Goal: Information Seeking & Learning: Learn about a topic

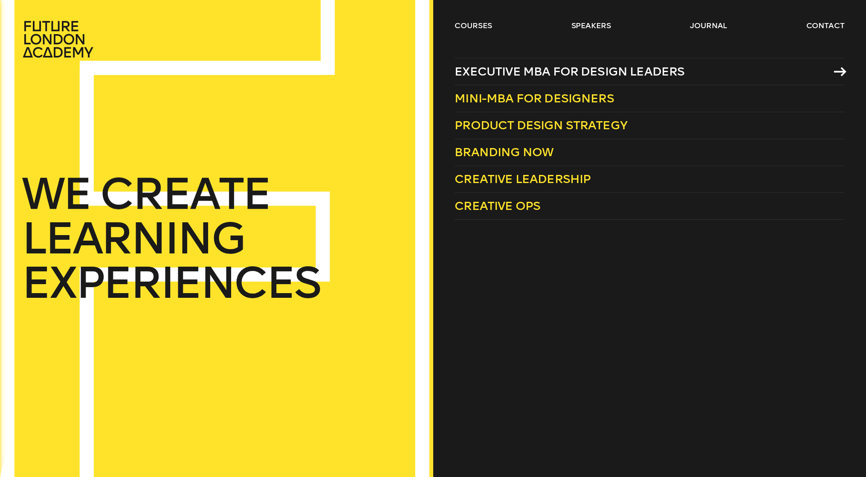
click at [511, 72] on span "Executive MBA for Design Leaders" at bounding box center [569, 71] width 230 height 14
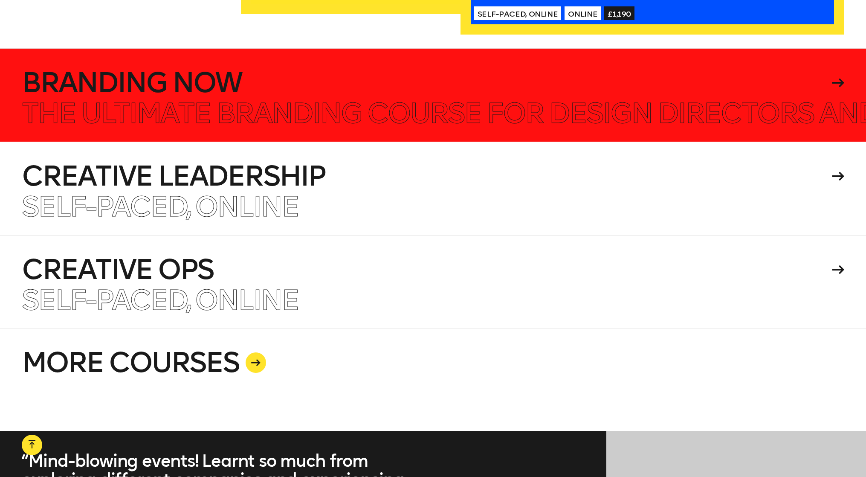
scroll to position [2197, 0]
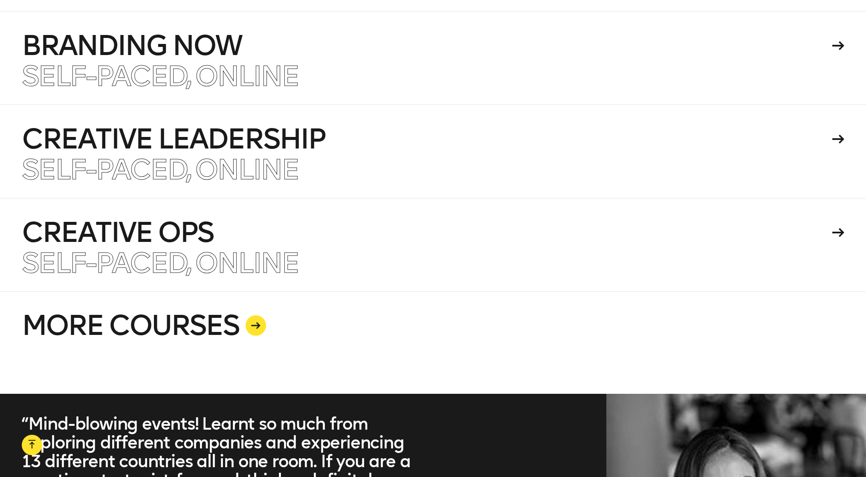
click at [256, 322] on icon at bounding box center [255, 325] width 9 height 7
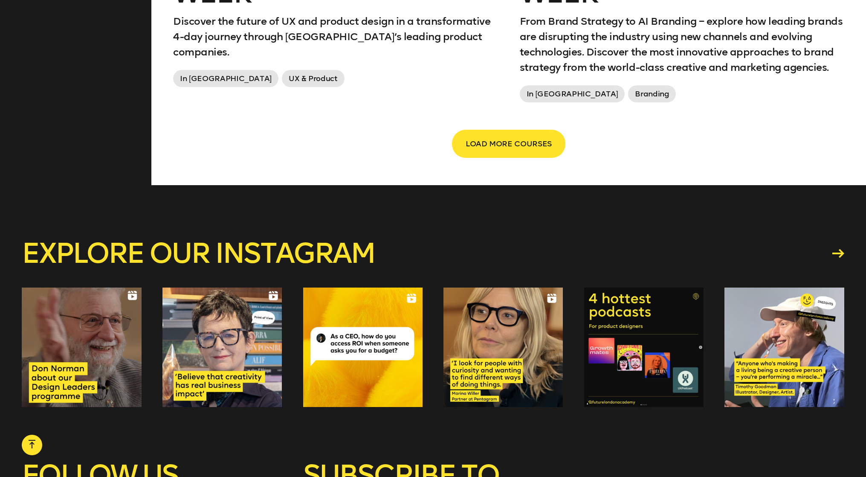
scroll to position [1615, 0]
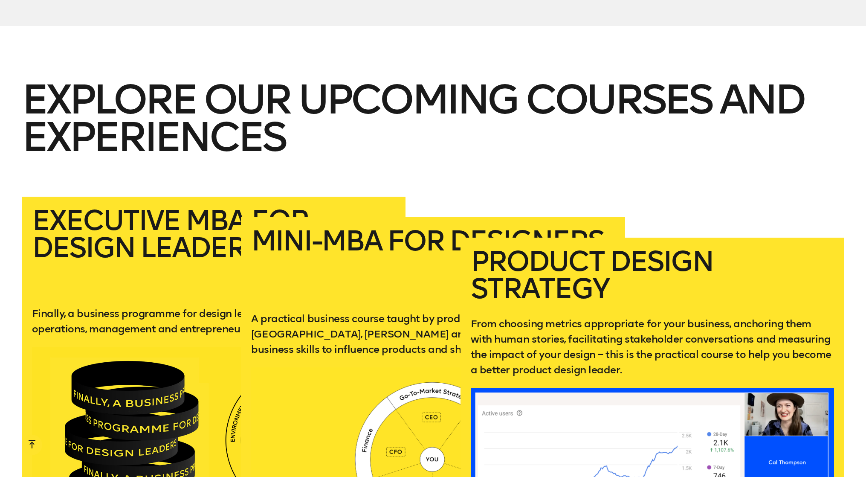
scroll to position [2197, 0]
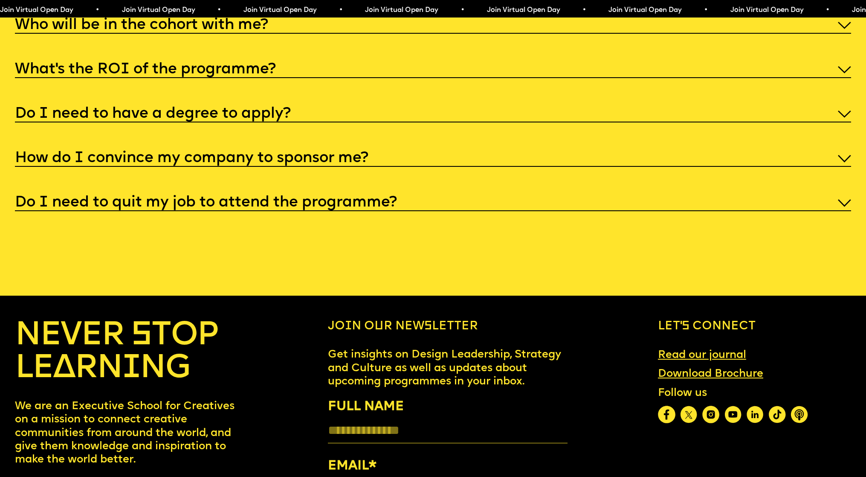
scroll to position [4652, 0]
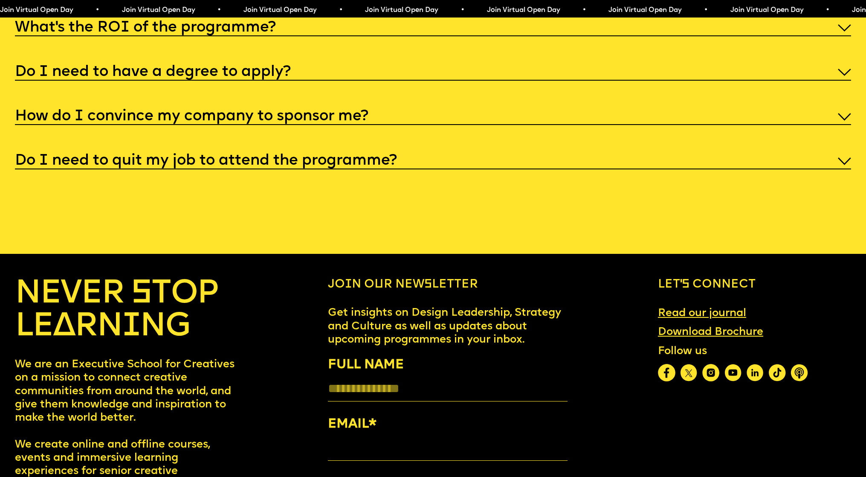
click at [295, 157] on h5 "Do I need to quit my job to attend the programme?" at bounding box center [206, 161] width 382 height 9
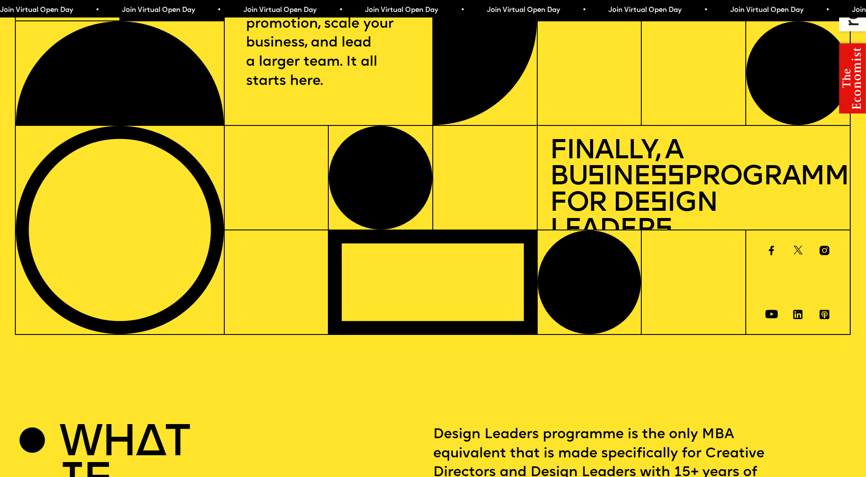
scroll to position [0, 0]
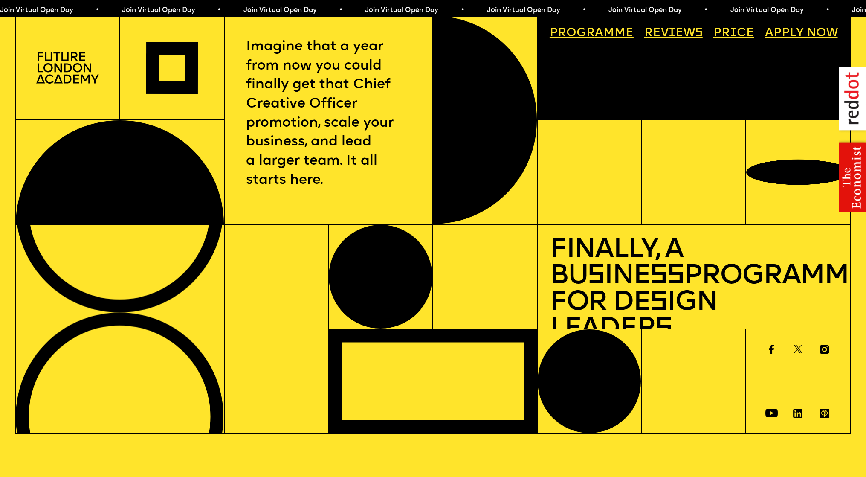
click at [734, 36] on link "Price" at bounding box center [733, 34] width 53 height 24
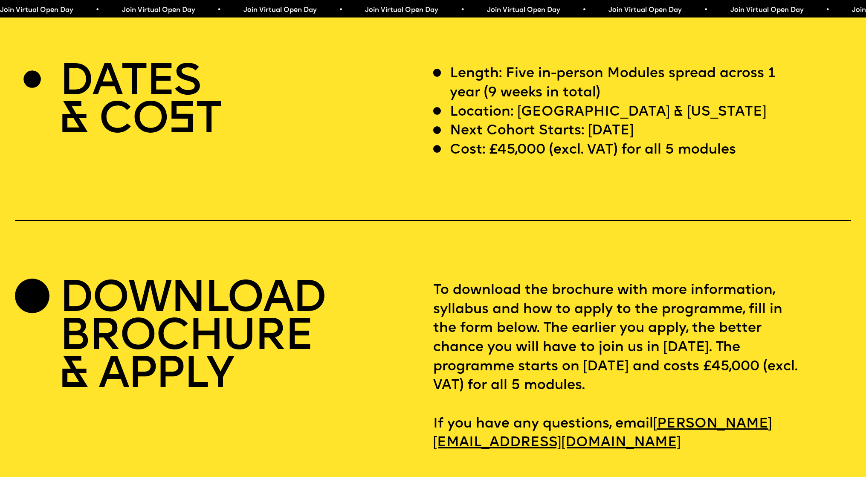
scroll to position [3540, 0]
drag, startPoint x: 496, startPoint y: 127, endPoint x: 547, endPoint y: 136, distance: 51.6
click at [547, 140] on p "Cost: £45,000 (excl. VAT) for all 5 modules" at bounding box center [593, 149] width 286 height 19
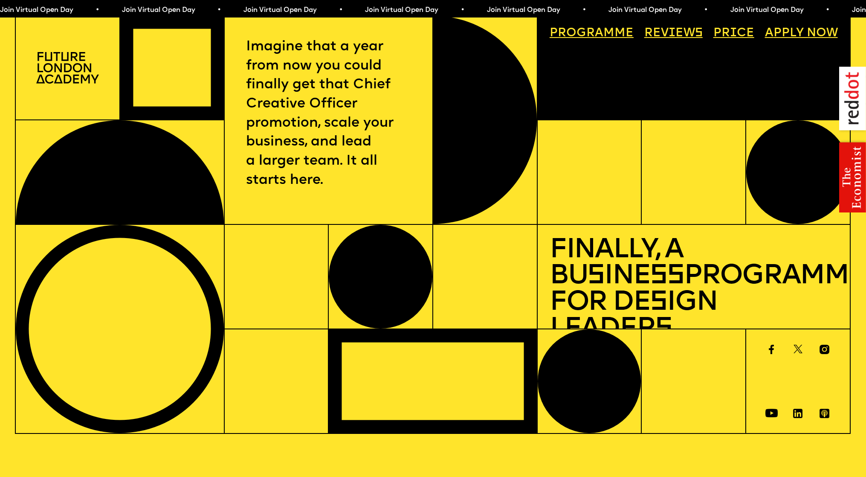
click at [856, 174] on img at bounding box center [852, 138] width 27 height 145
click at [857, 169] on img at bounding box center [852, 138] width 27 height 145
click at [621, 37] on link "Progr a mme" at bounding box center [591, 34] width 96 height 24
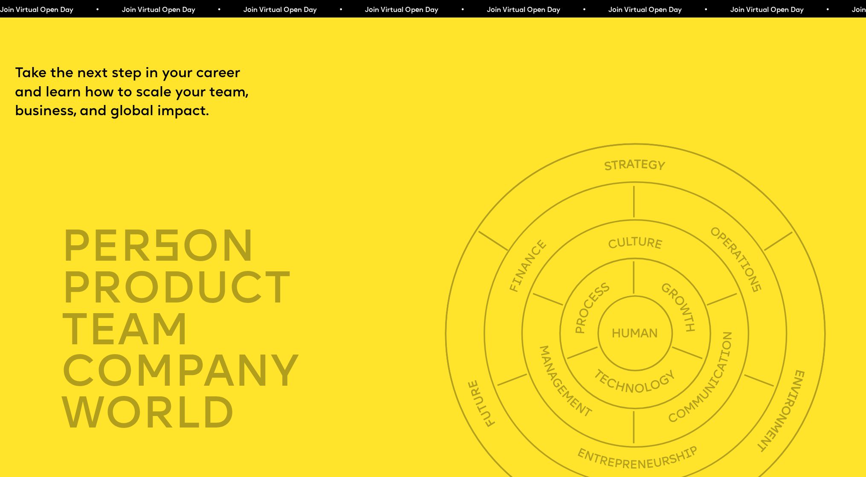
scroll to position [2960, 0]
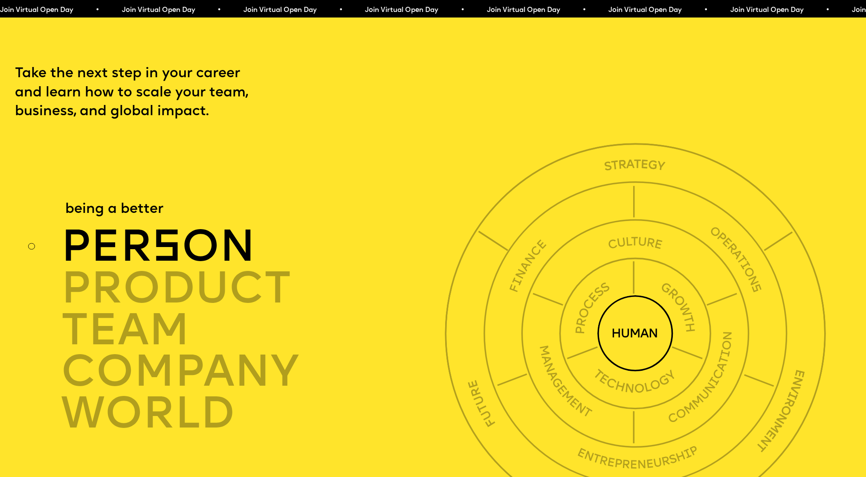
click at [184, 226] on div "per s on" at bounding box center [256, 247] width 390 height 42
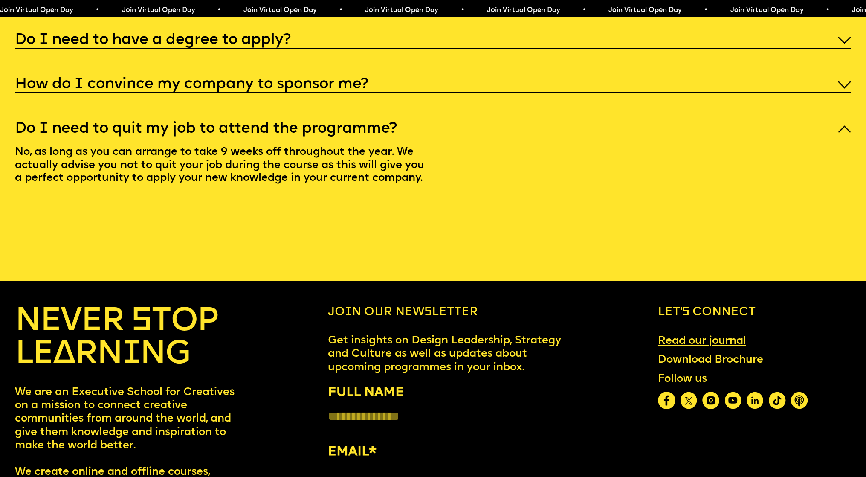
scroll to position [4866, 0]
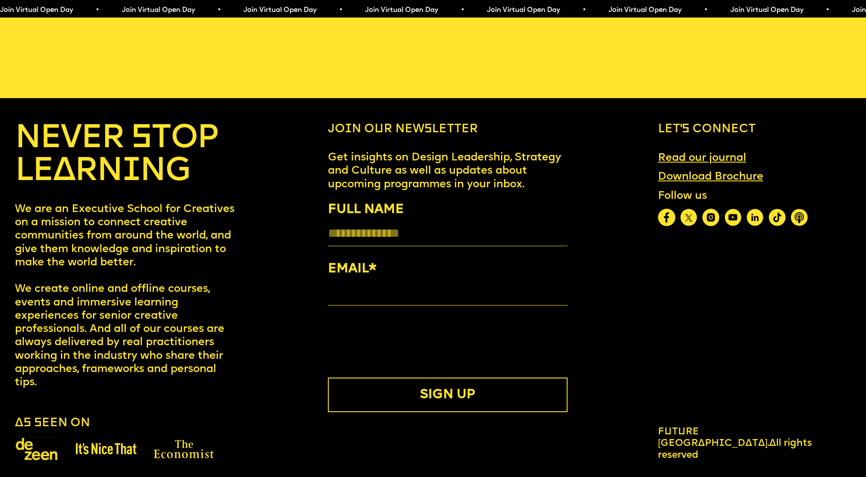
click at [101, 442] on img at bounding box center [105, 448] width 61 height 12
click at [26, 451] on img at bounding box center [36, 448] width 43 height 25
